Goal: Obtain resource: Obtain resource

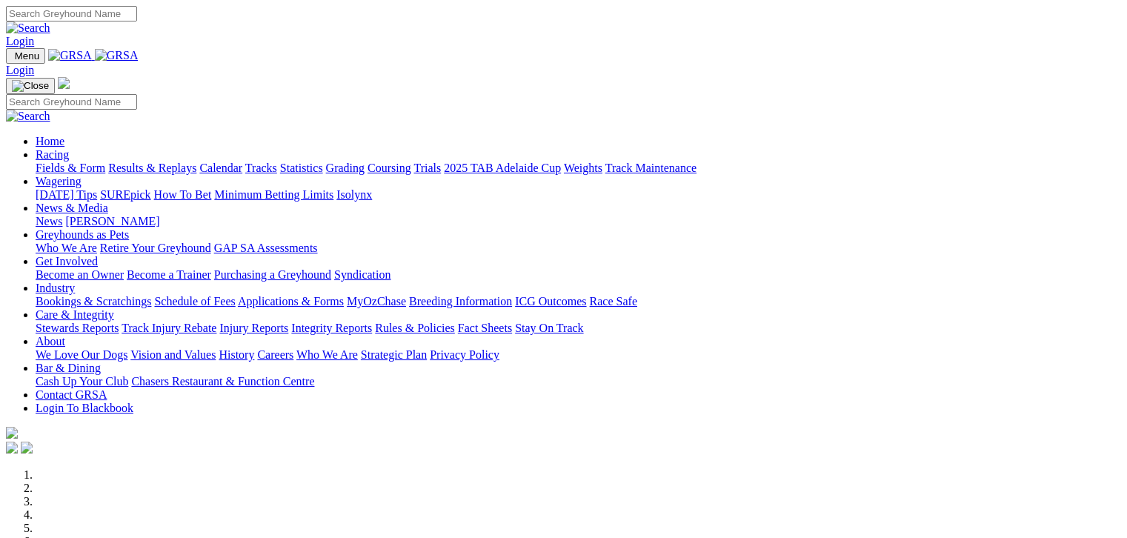
click at [51, 162] on link "Fields & Form" at bounding box center [71, 168] width 70 height 13
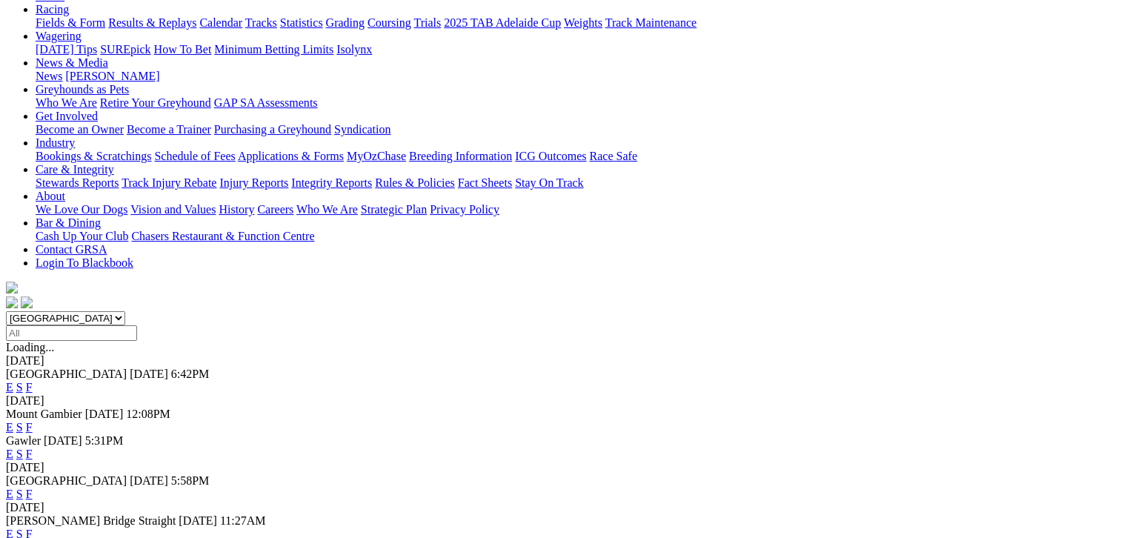
scroll to position [185, 0]
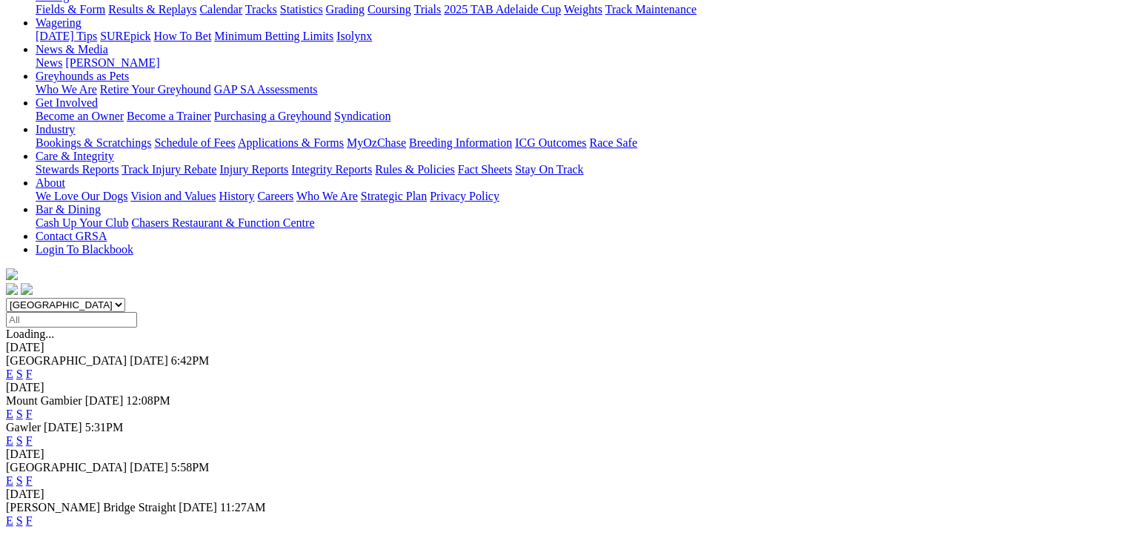
click at [33, 408] on link "F" at bounding box center [29, 414] width 7 height 13
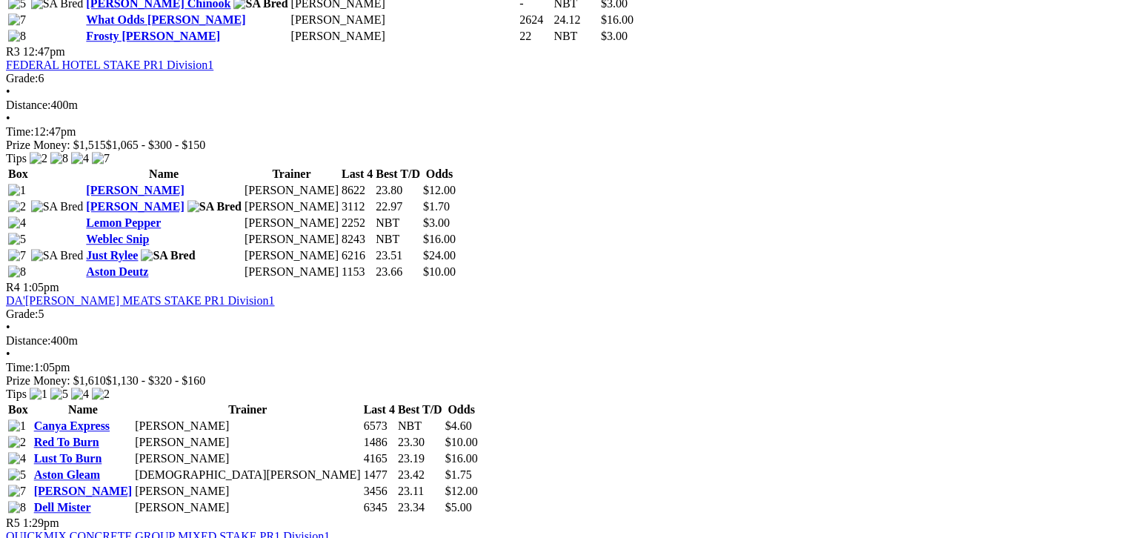
scroll to position [1241, 0]
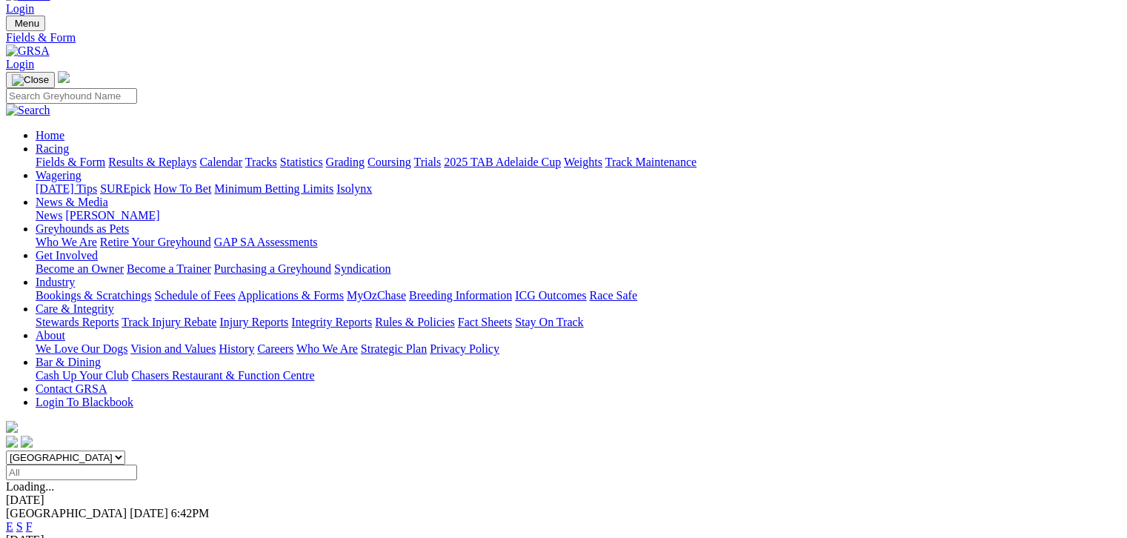
scroll to position [37, 0]
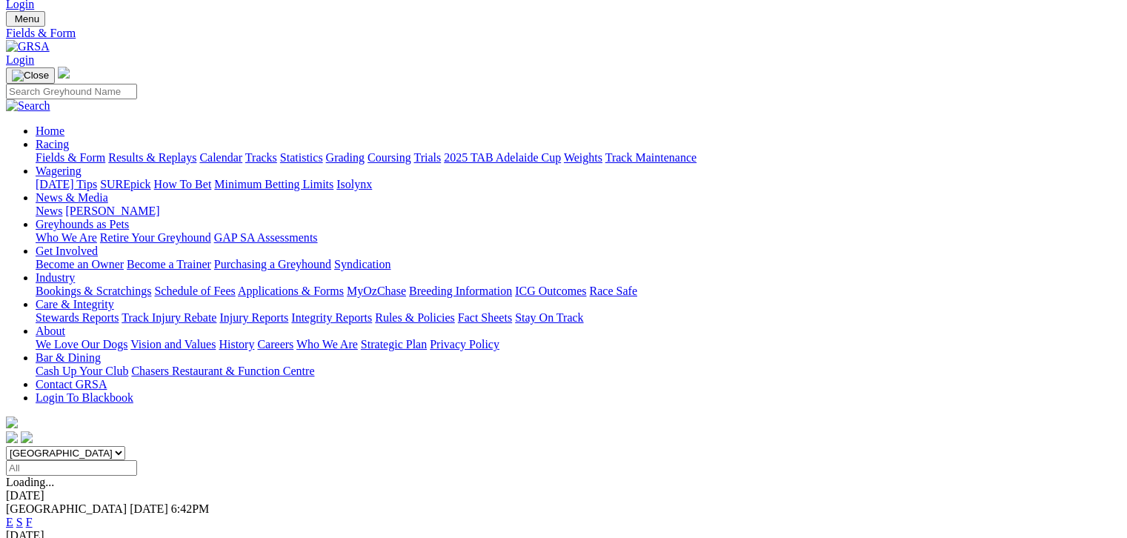
click at [33, 516] on link "F" at bounding box center [29, 522] width 7 height 13
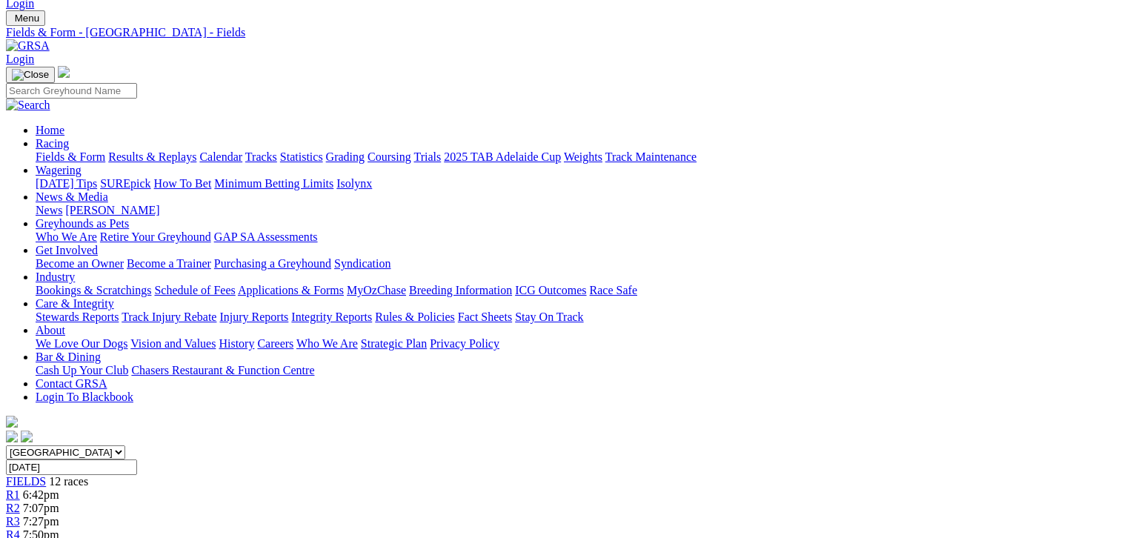
scroll to position [37, 0]
